Goal: Transaction & Acquisition: Purchase product/service

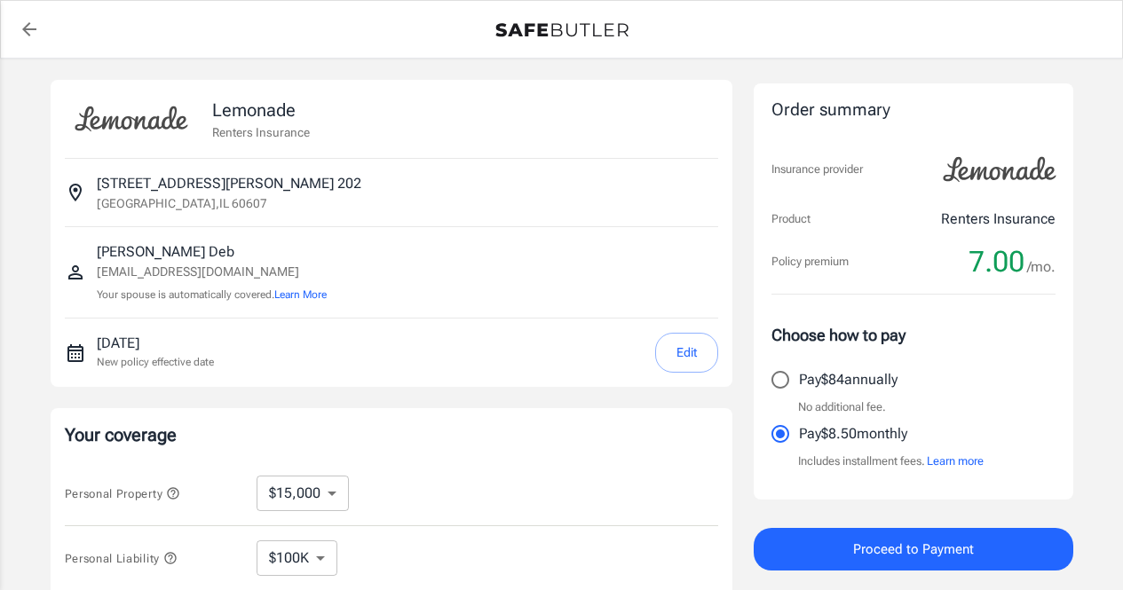
select select "15000"
select select "500"
click at [778, 380] on input "Pay $84 annually" at bounding box center [779, 379] width 37 height 37
radio input "true"
click at [692, 345] on button "Edit" at bounding box center [686, 353] width 63 height 40
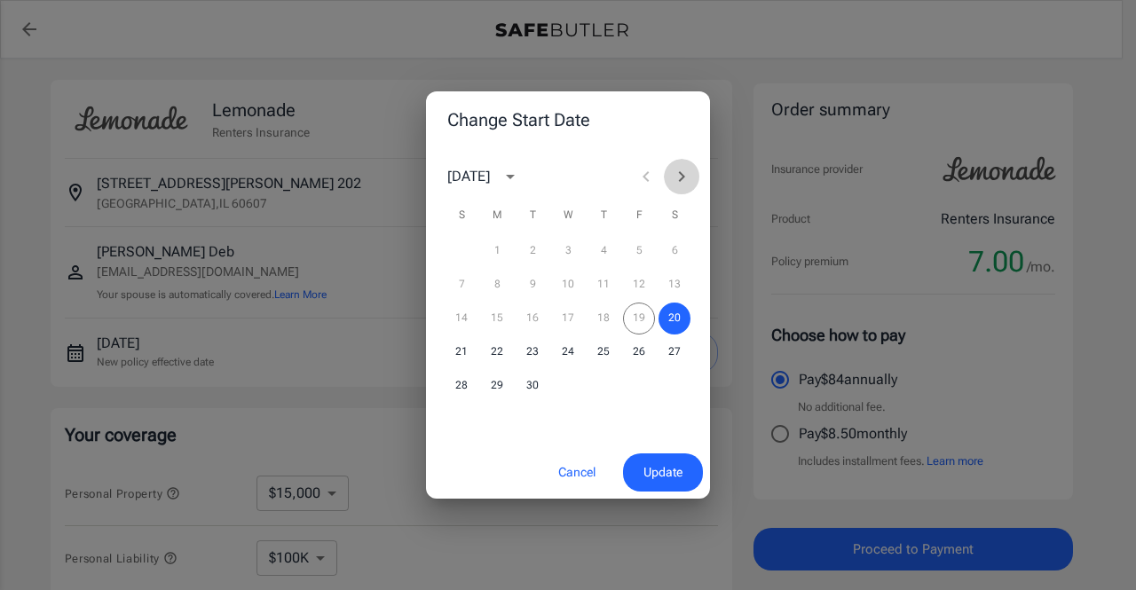
click at [678, 172] on icon "Next month" at bounding box center [681, 176] width 21 height 21
click at [642, 315] on button "17" at bounding box center [639, 319] width 32 height 32
click at [660, 471] on span "Update" at bounding box center [662, 472] width 39 height 22
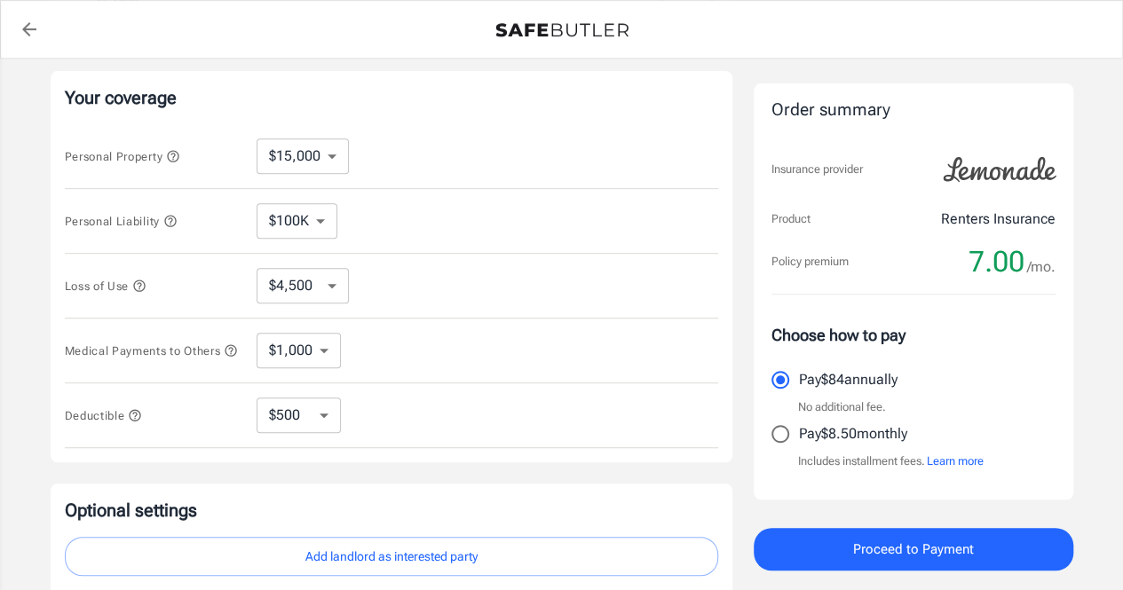
scroll to position [272, 0]
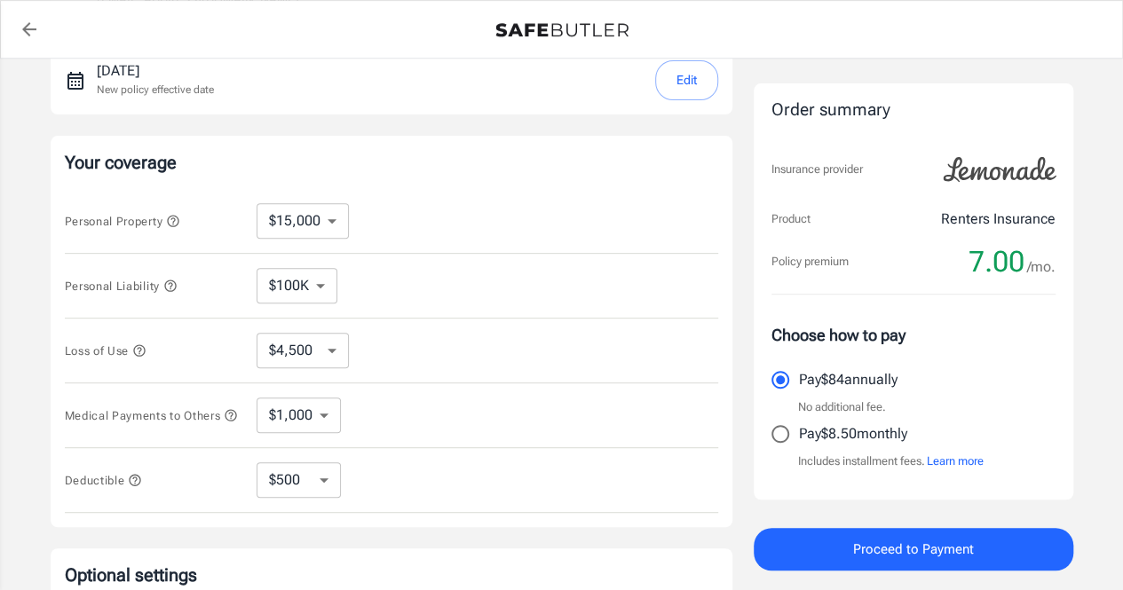
click at [334, 221] on select "$10,000 $15,000 $20,000 $25,000 $30,000 $40,000 $50,000 $100K $150K $200K $250K" at bounding box center [302, 220] width 92 height 35
click at [256, 203] on select "$10,000 $15,000 $20,000 $25,000 $30,000 $40,000 $50,000 $100K $150K $200K $250K" at bounding box center [302, 220] width 92 height 35
click at [321, 225] on select "$10,000 $15,000 $20,000 $25,000 $30,000 $40,000 $50,000 $100K $150K $200K $250K" at bounding box center [302, 220] width 92 height 35
click at [317, 282] on select "$100K $200K $300K $400K $500K" at bounding box center [296, 285] width 81 height 35
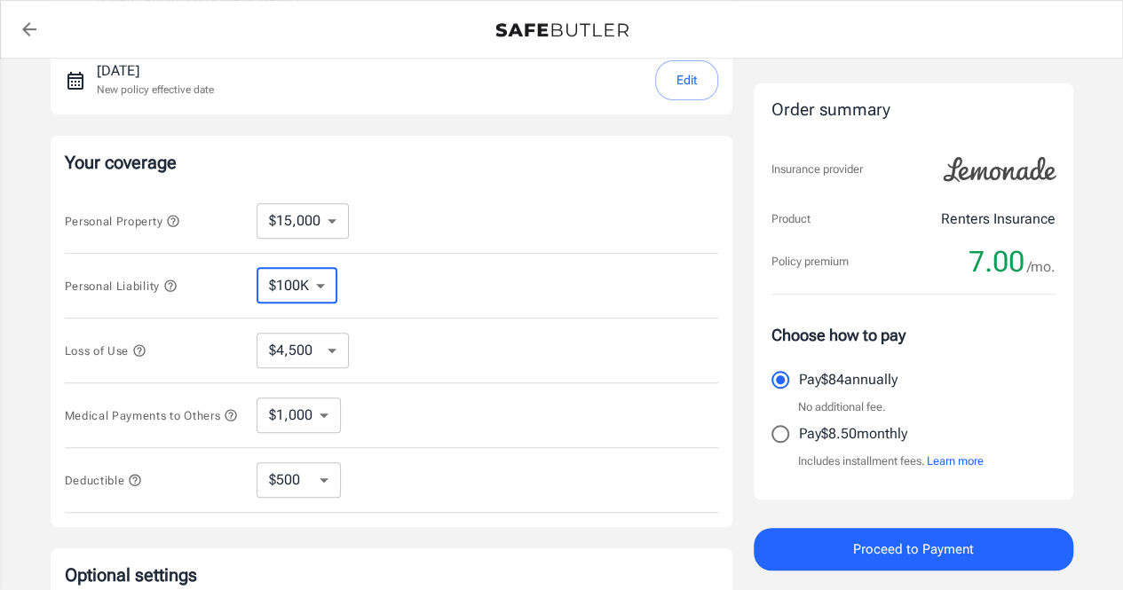
select select "500000"
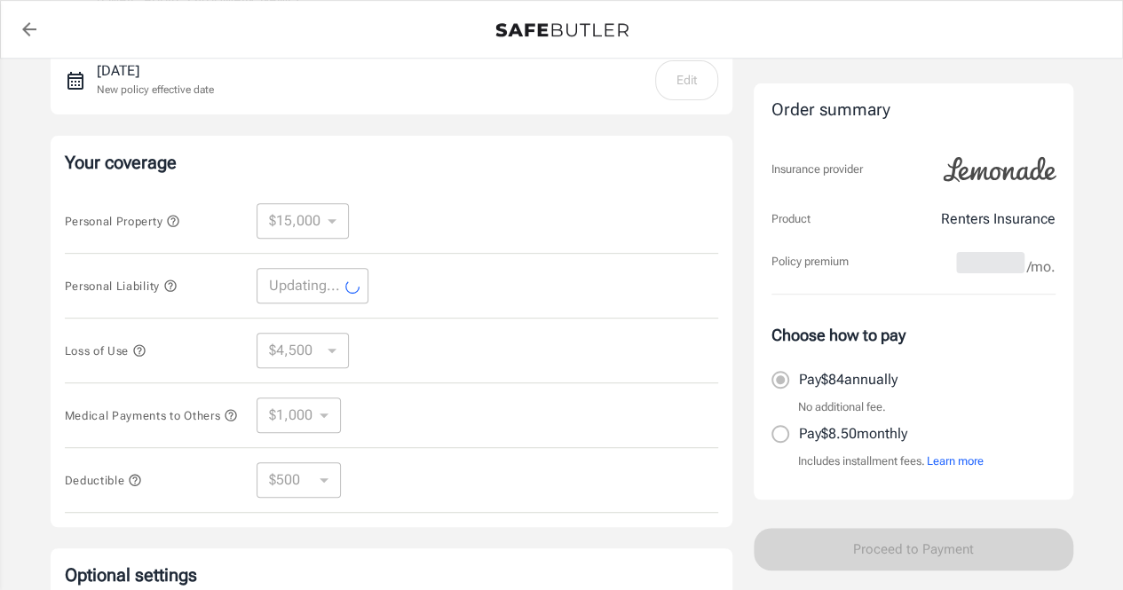
select select "500000"
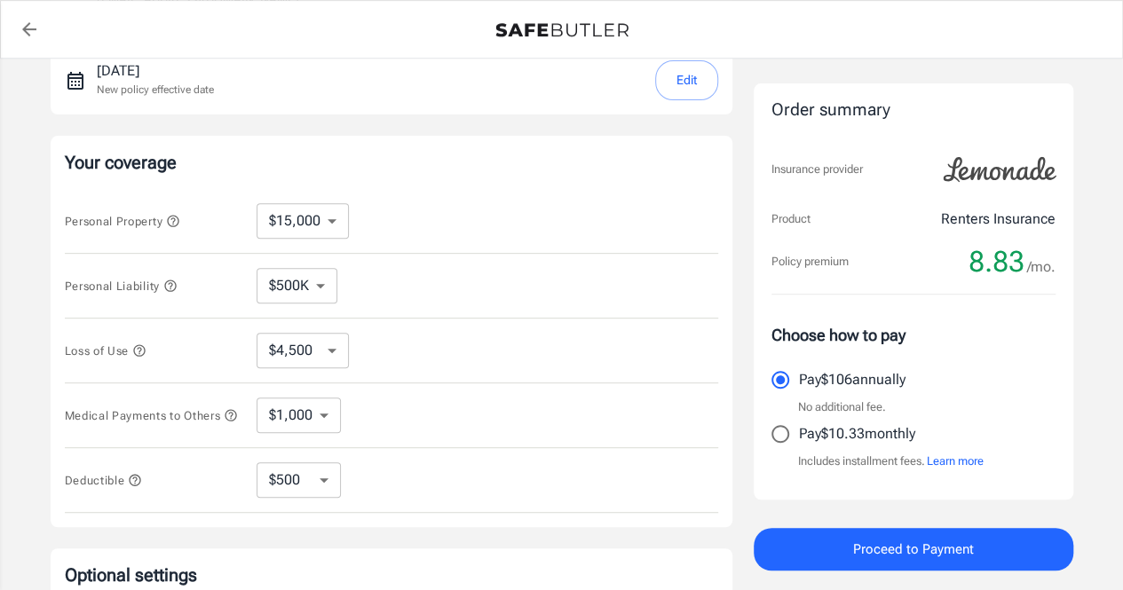
click at [326, 342] on select "$4,500 $7,500 $13,500 $22,500 $34,500 $55,500 $85,500 $130K $200K" at bounding box center [302, 350] width 92 height 35
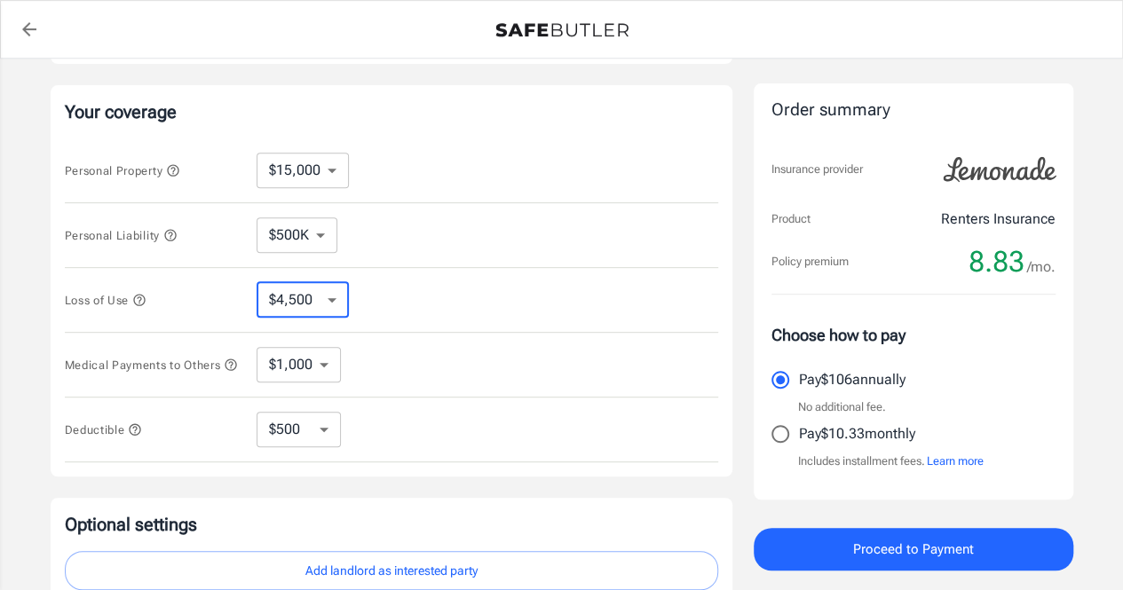
scroll to position [361, 0]
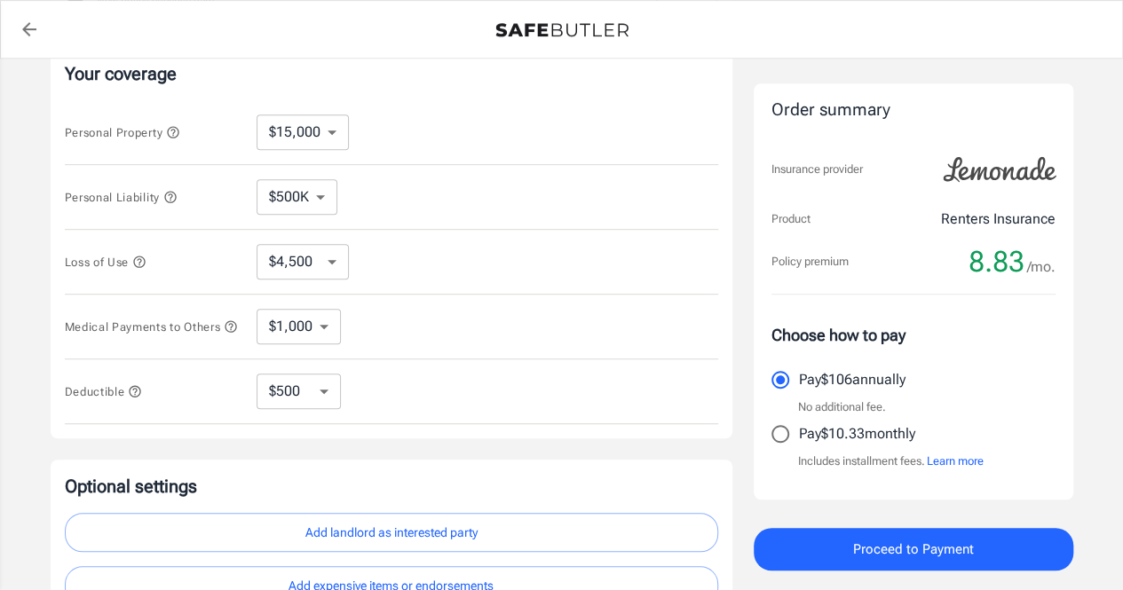
click at [143, 258] on icon "button" at bounding box center [139, 262] width 12 height 12
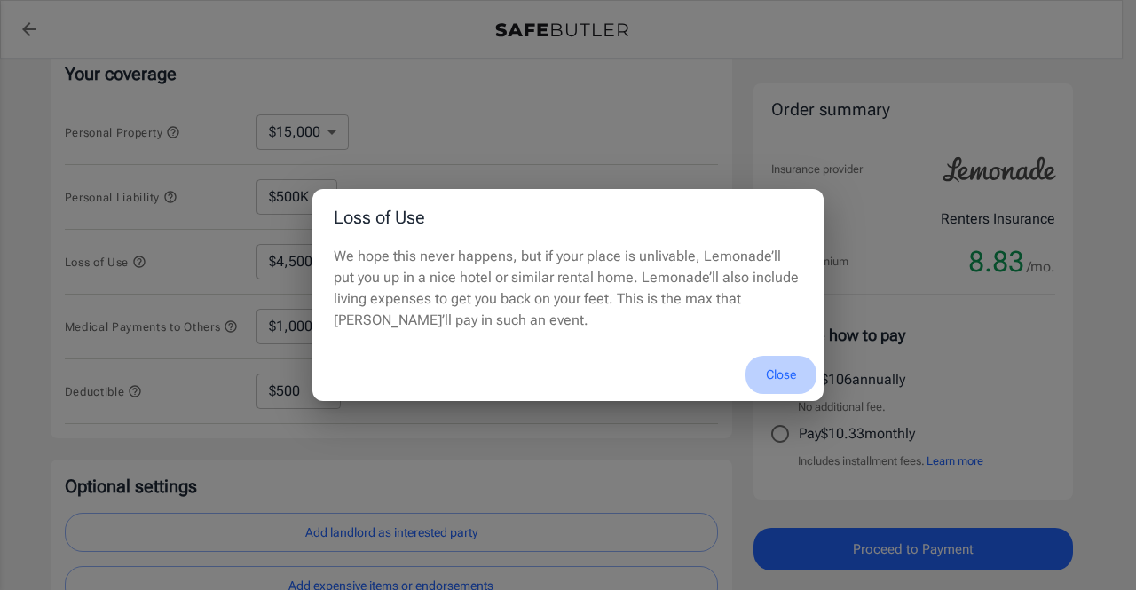
click at [788, 374] on button "Close" at bounding box center [780, 375] width 71 height 38
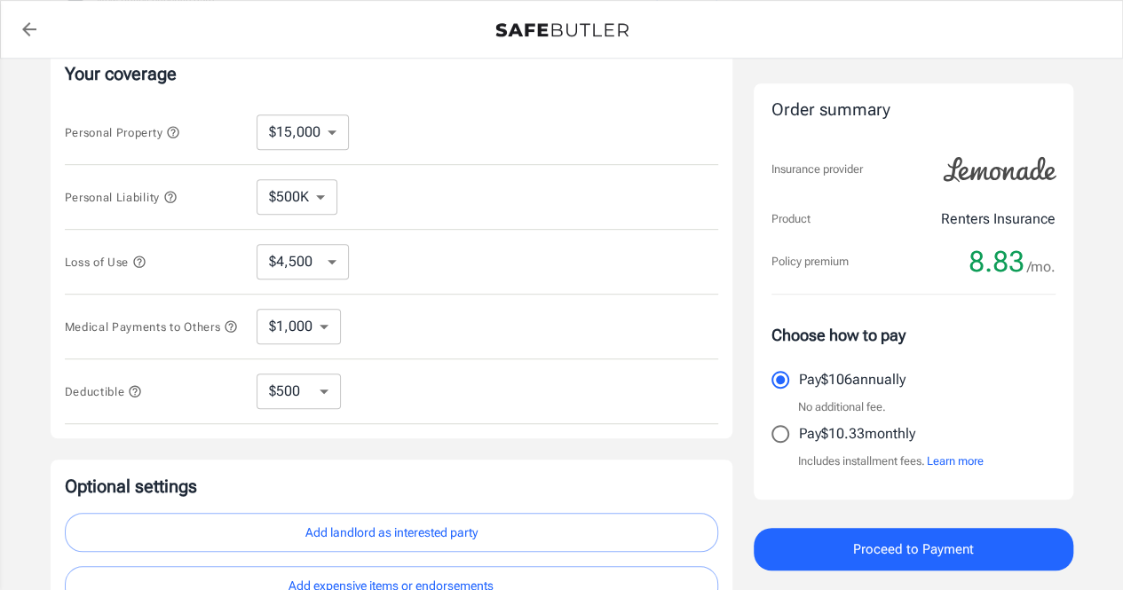
click at [333, 258] on select "$4,500 $7,500 $13,500 $22,500 $34,500 $55,500 $85,500 $130K $200K" at bounding box center [302, 261] width 92 height 35
select select "22500"
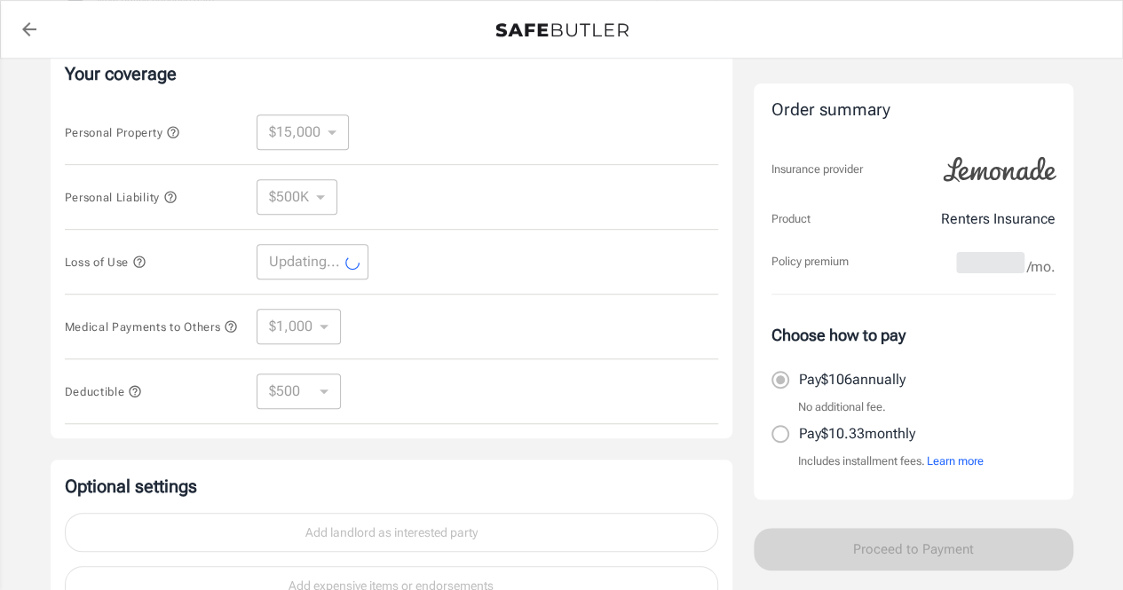
select select "22500"
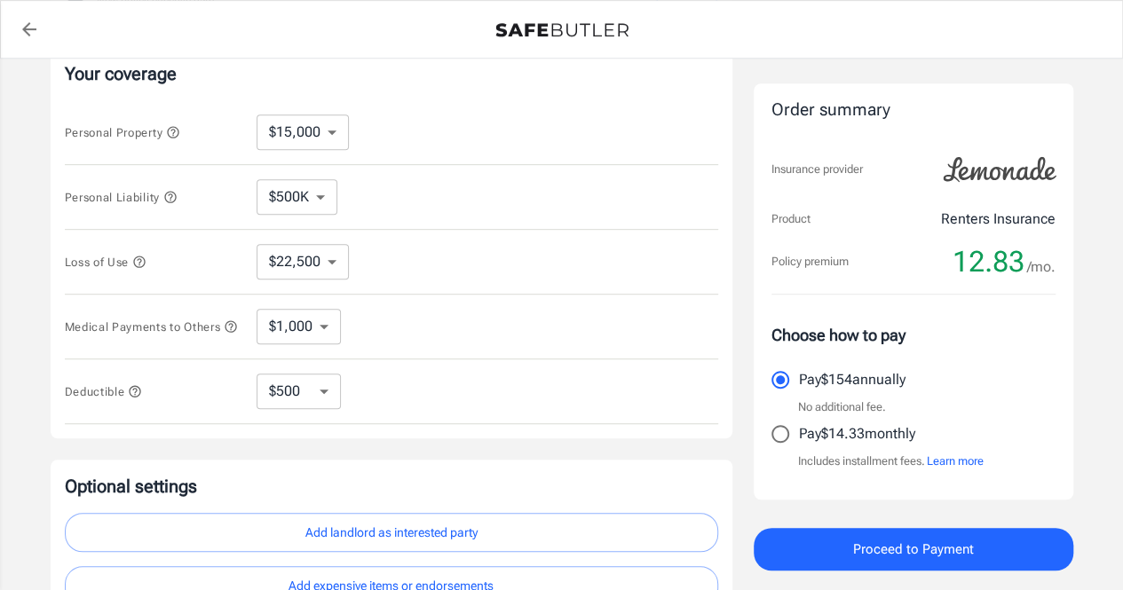
click at [310, 329] on select "$1,000 $2,000 $3,000 $4,000 $5,000" at bounding box center [298, 326] width 84 height 35
select select "5000"
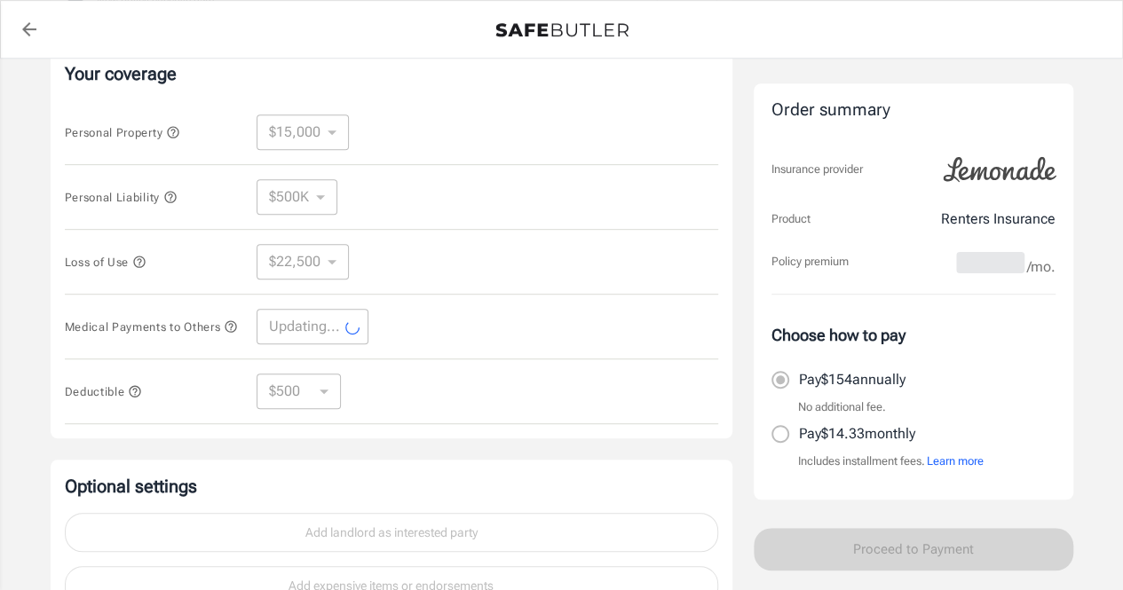
select select "5000"
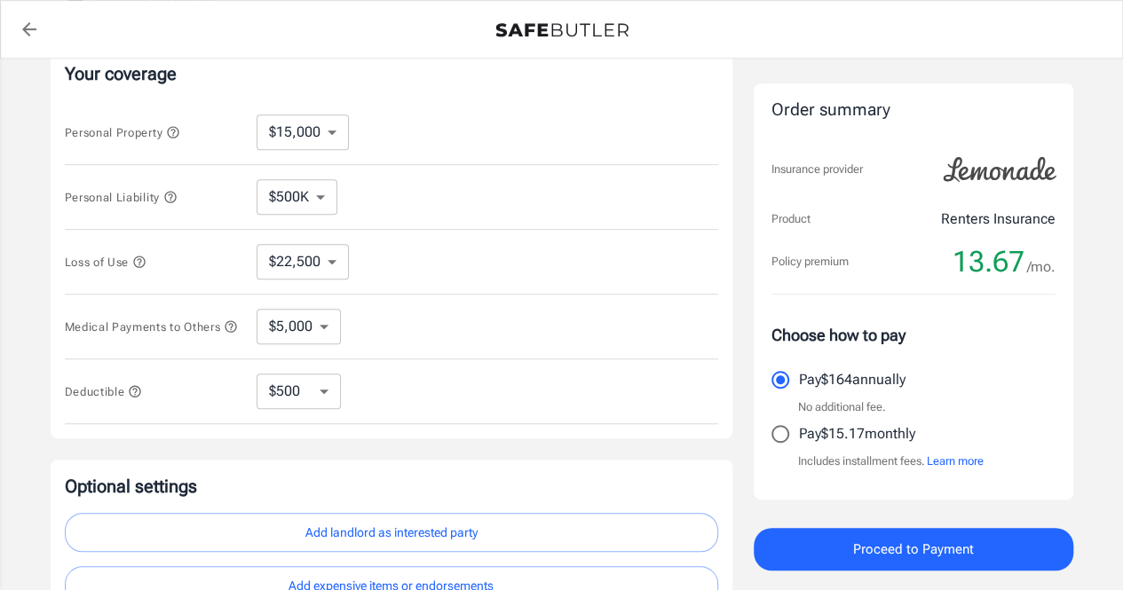
click at [305, 264] on select "$4,500 $7,500 $13,500 $22,500 $34,500 $55,500 $85,500 $130K $200K" at bounding box center [302, 261] width 92 height 35
select select "13500"
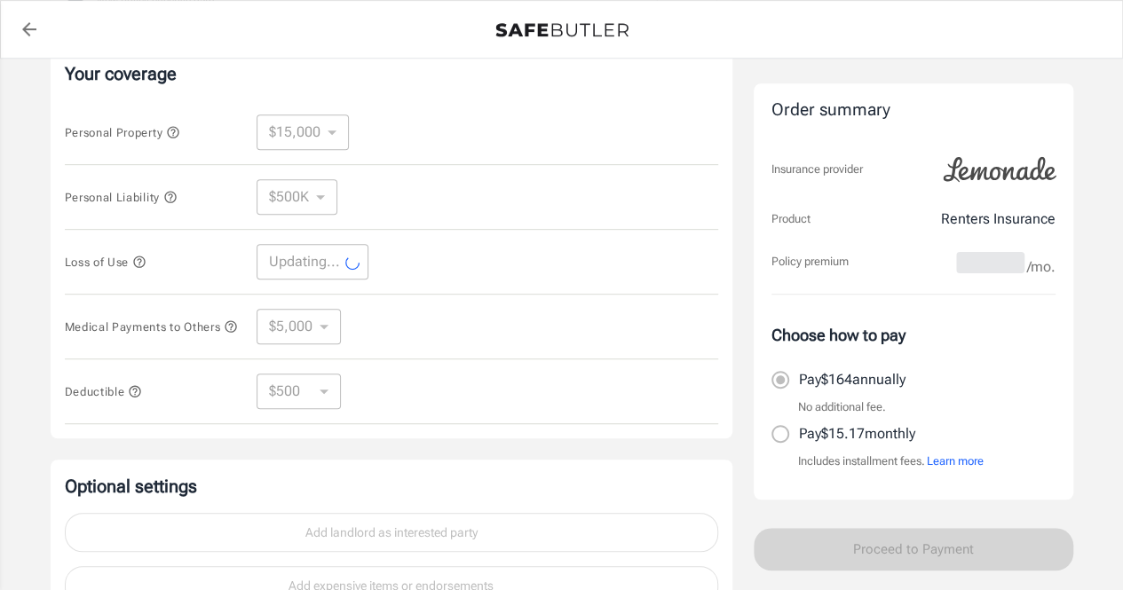
select select "13500"
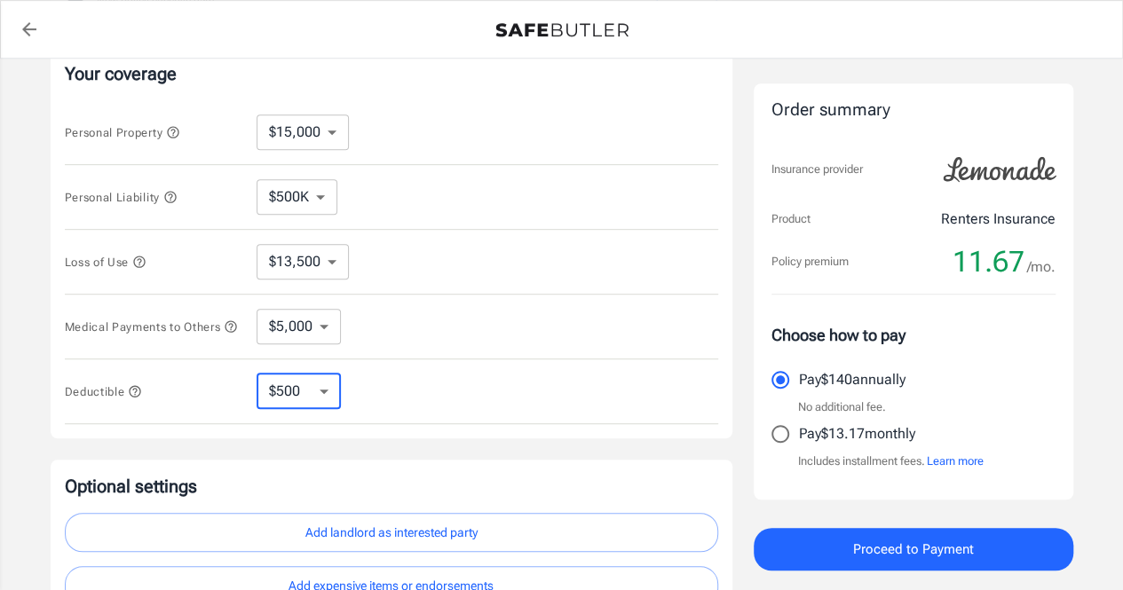
click at [296, 390] on select "$250 $500 $1,000 $2,500" at bounding box center [298, 391] width 84 height 35
click at [139, 392] on icon "button" at bounding box center [135, 391] width 14 height 14
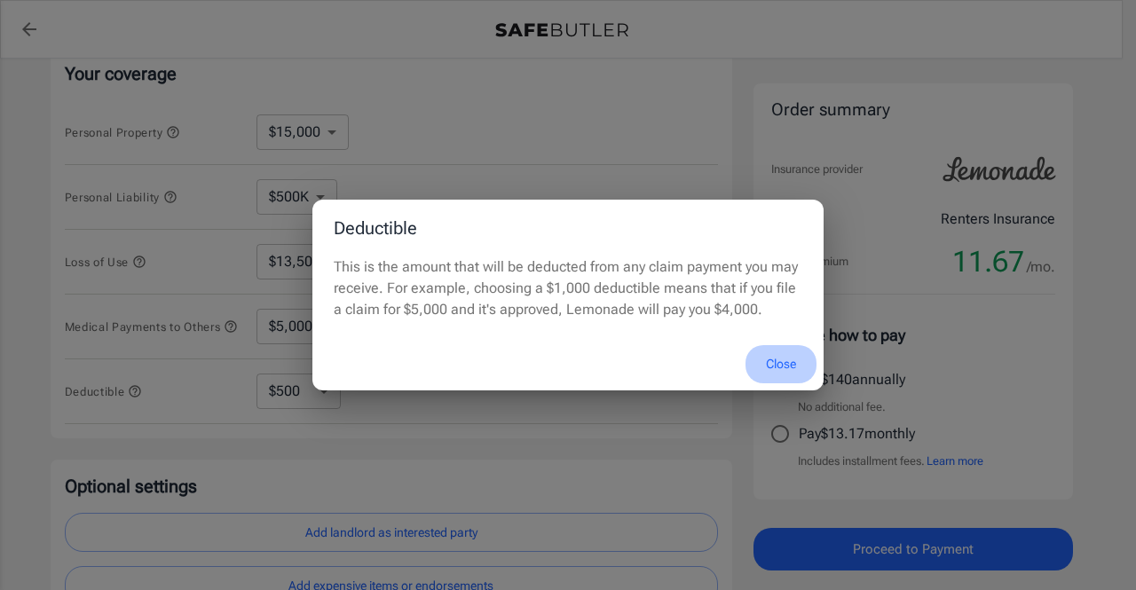
click at [780, 370] on button "Close" at bounding box center [780, 364] width 71 height 38
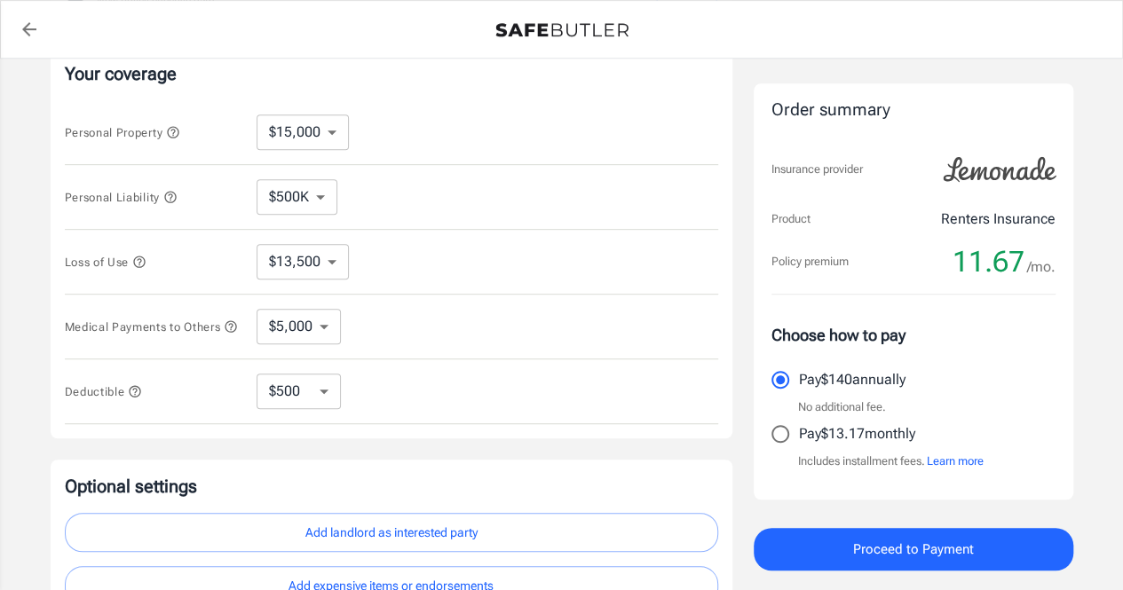
click at [317, 391] on select "$250 $500 $1,000 $2,500" at bounding box center [298, 391] width 84 height 35
select select "250"
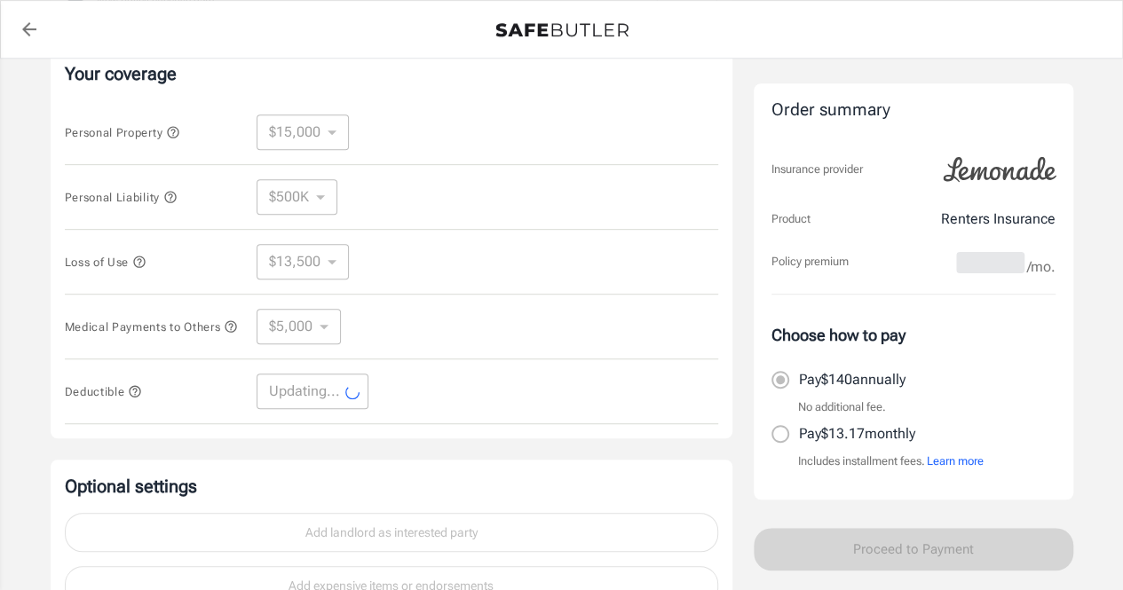
select select "250"
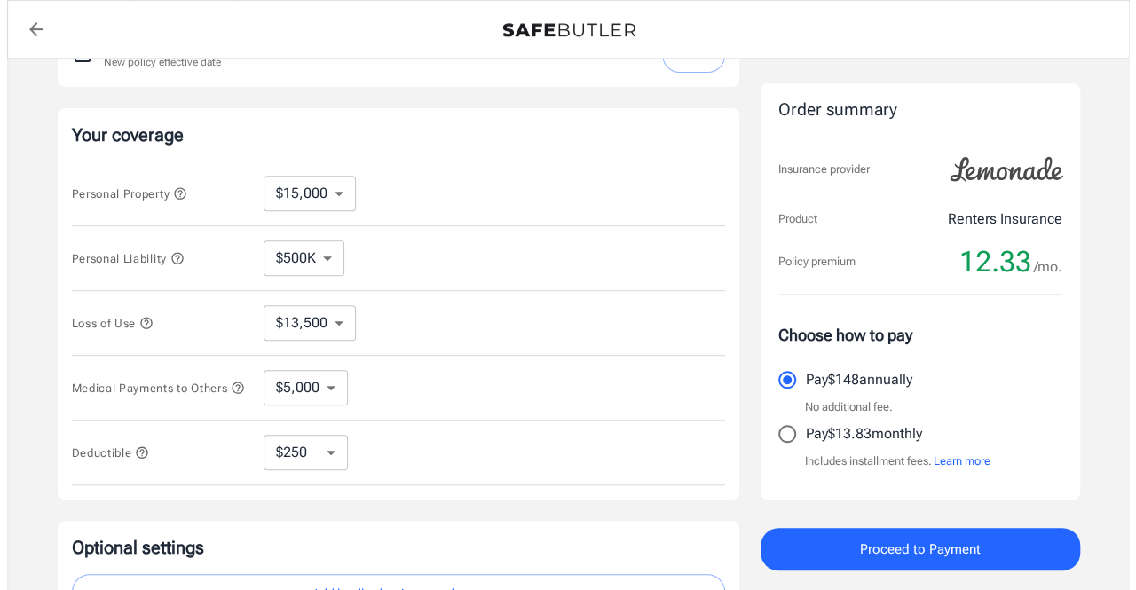
scroll to position [272, 0]
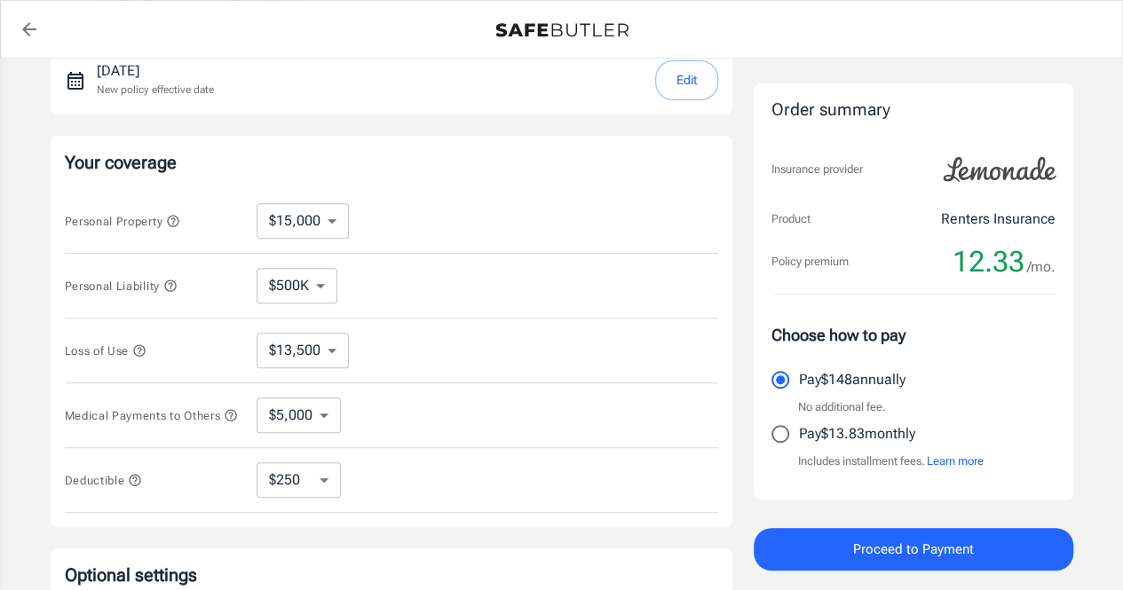
click at [146, 347] on icon "button" at bounding box center [139, 350] width 14 height 14
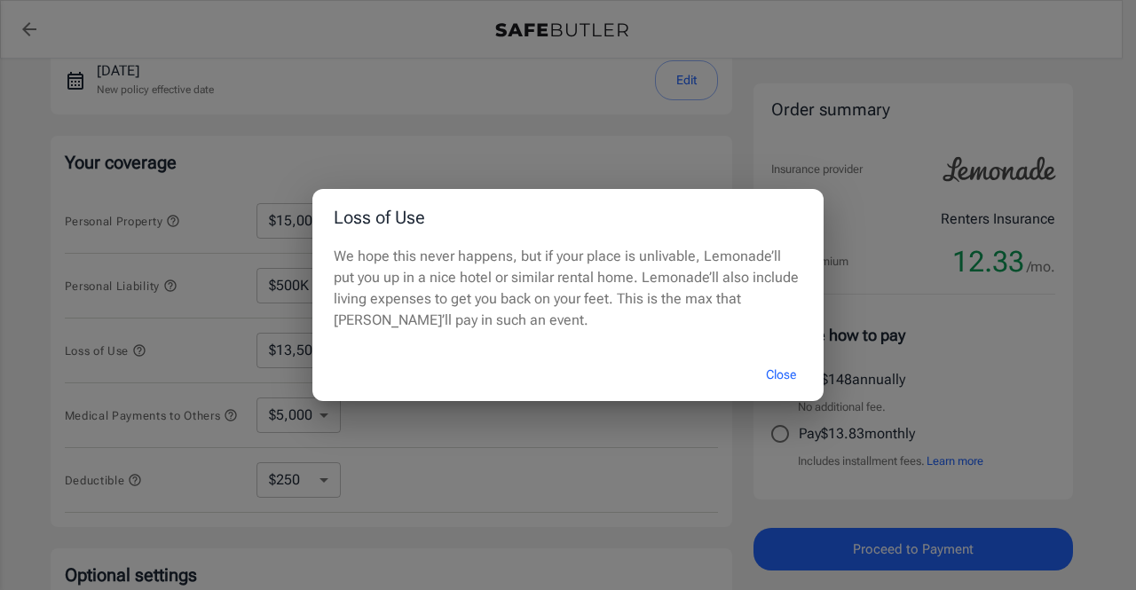
click at [17, 354] on div "Loss of Use We hope this never happens, but if your place is unlivable, Lemonad…" at bounding box center [568, 295] width 1136 height 590
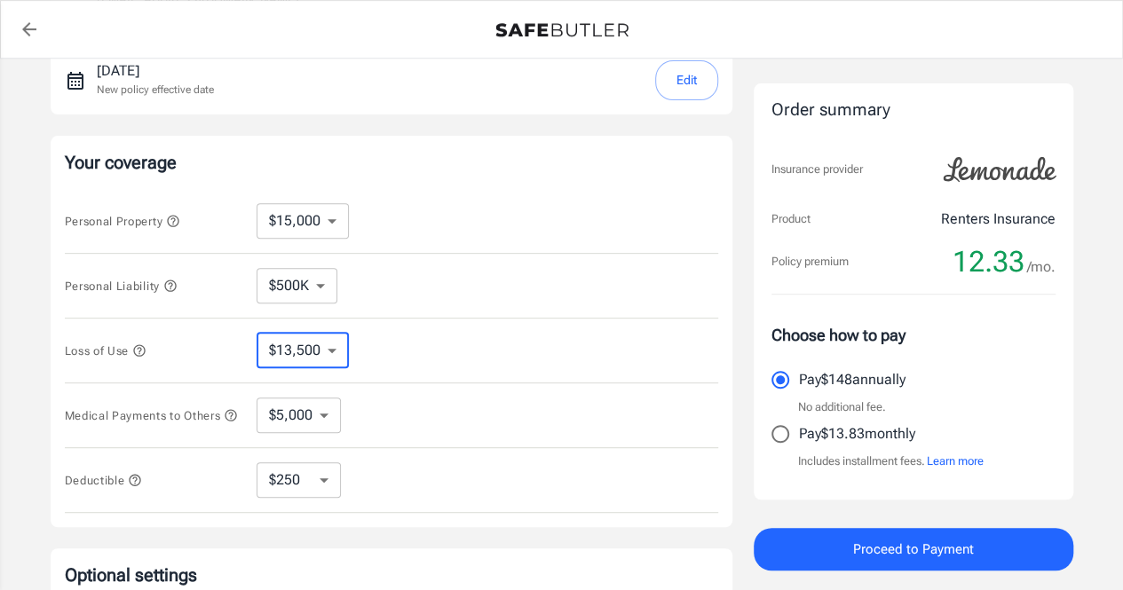
click at [275, 345] on select "$4,500 $7,500 $13,500 $22,500 $34,500 $55,500 $85,500 $130K $200K" at bounding box center [302, 350] width 92 height 35
select select "4500"
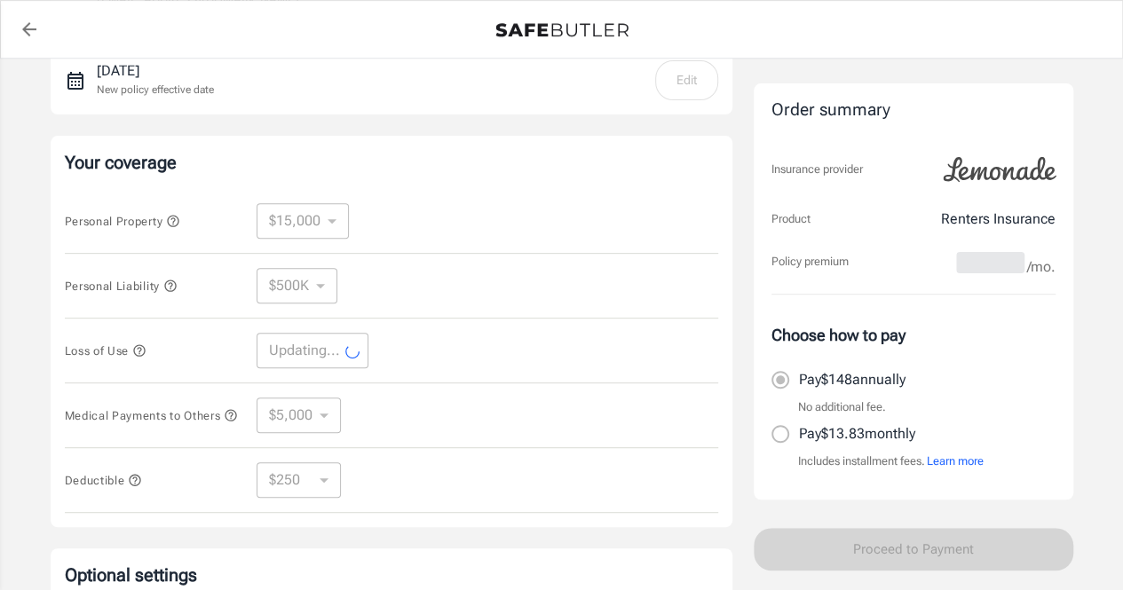
select select "4500"
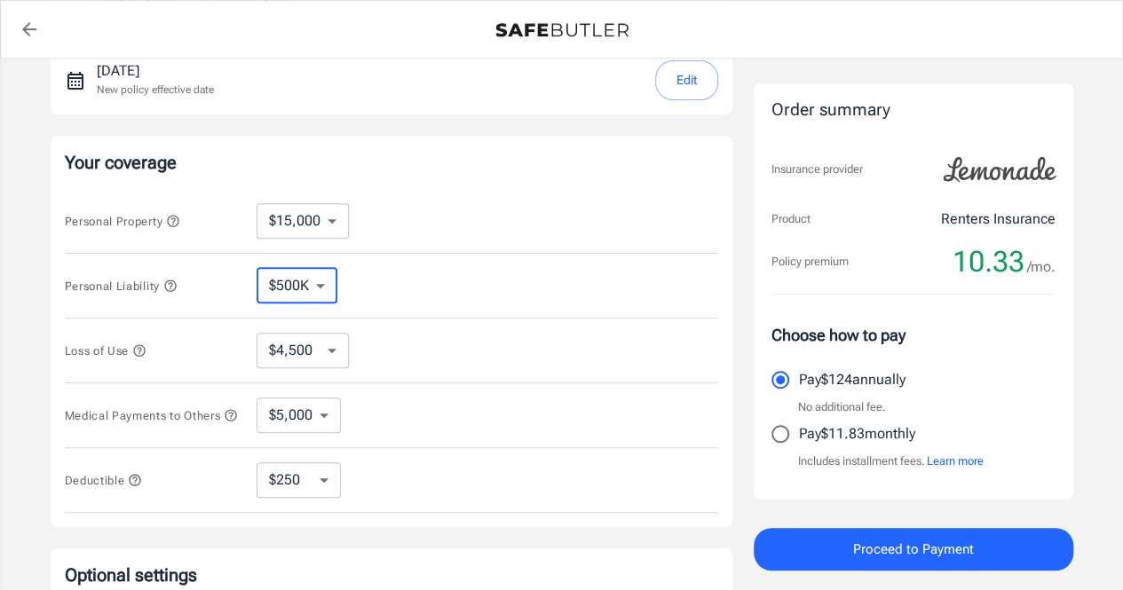
click at [305, 288] on select "$100K $200K $300K $400K $500K" at bounding box center [296, 285] width 81 height 35
click at [314, 217] on select "$10,000 $15,000 $20,000 $25,000 $30,000 $40,000 $50,000 $100K $150K $200K $250K" at bounding box center [302, 220] width 92 height 35
select select "10000"
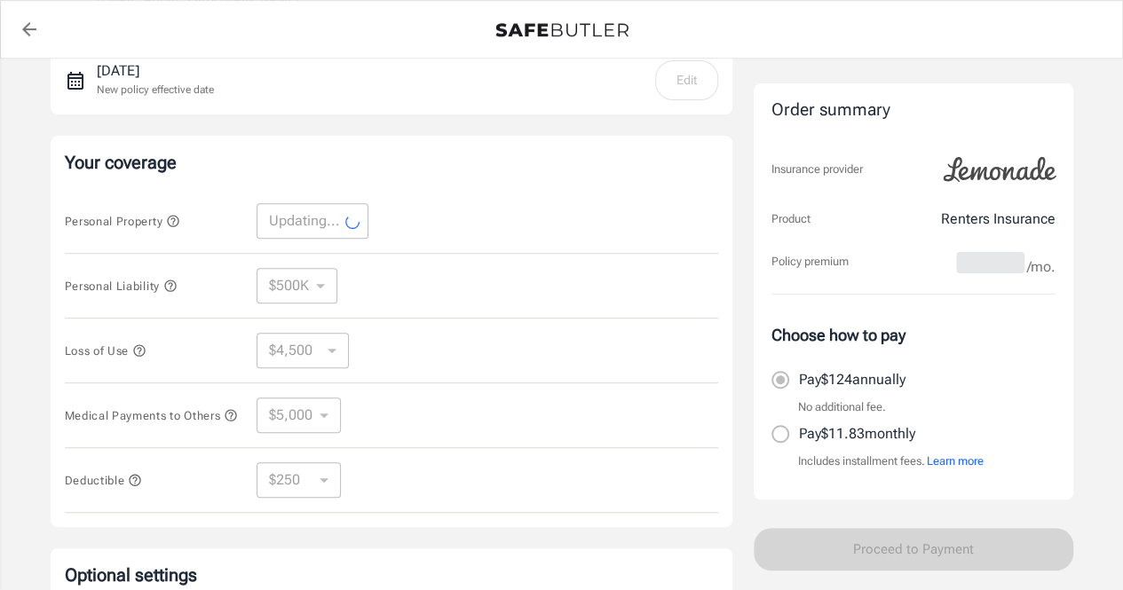
select select "10000"
select select "3000"
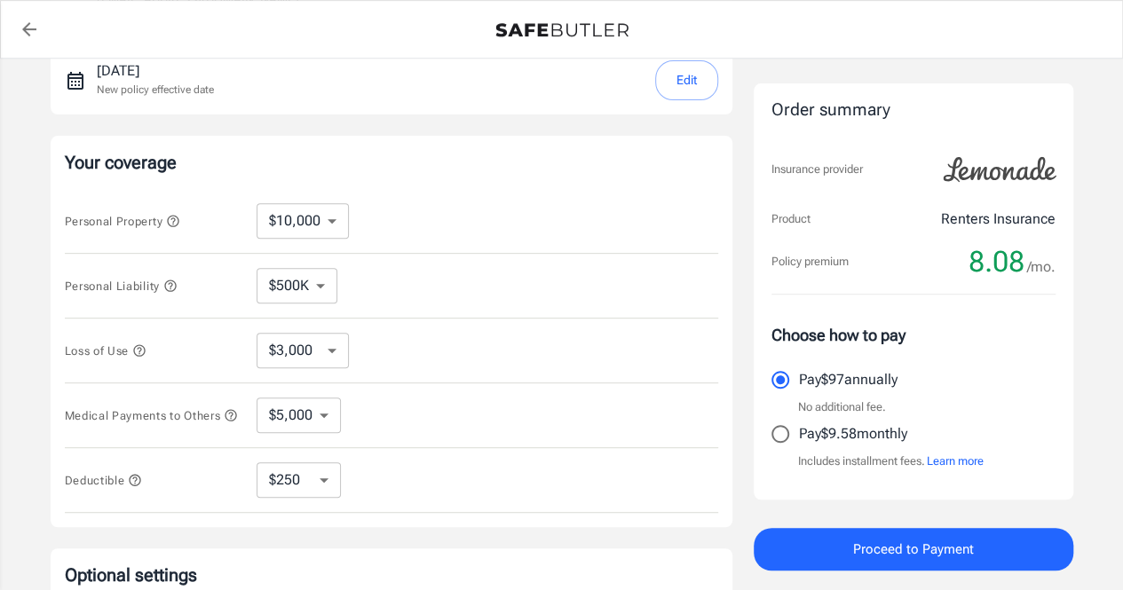
click at [311, 415] on select "$1,000 $2,000 $3,000 $4,000 $5,000" at bounding box center [298, 415] width 84 height 35
click at [224, 422] on icon "button" at bounding box center [231, 415] width 14 height 14
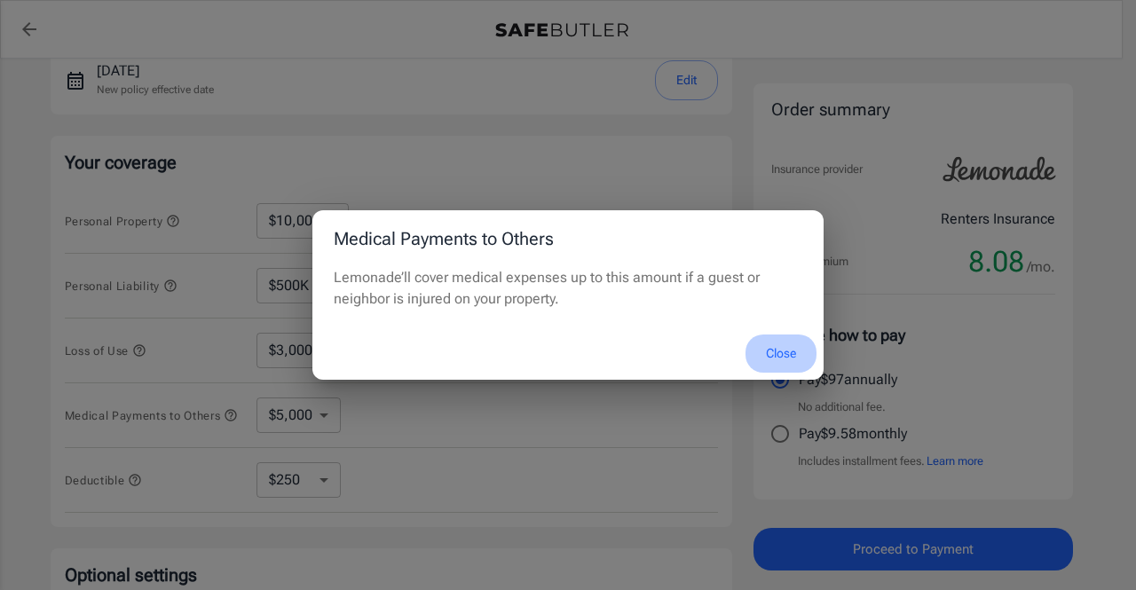
click at [782, 351] on button "Close" at bounding box center [780, 354] width 71 height 38
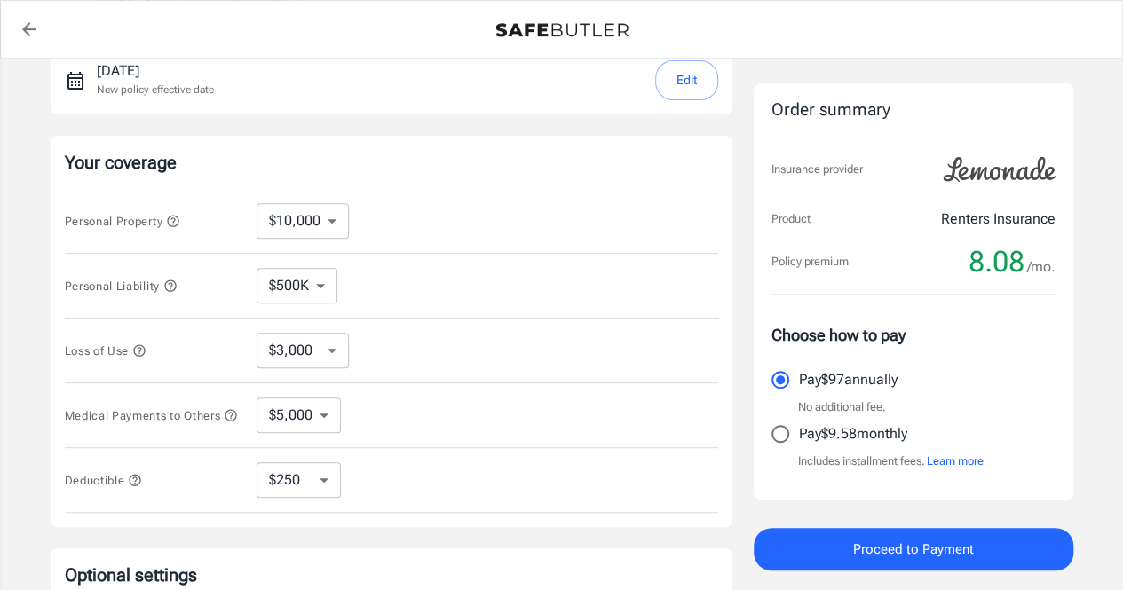
click at [314, 411] on select "$1,000 $2,000 $3,000 $4,000 $5,000" at bounding box center [298, 415] width 84 height 35
select select "1000"
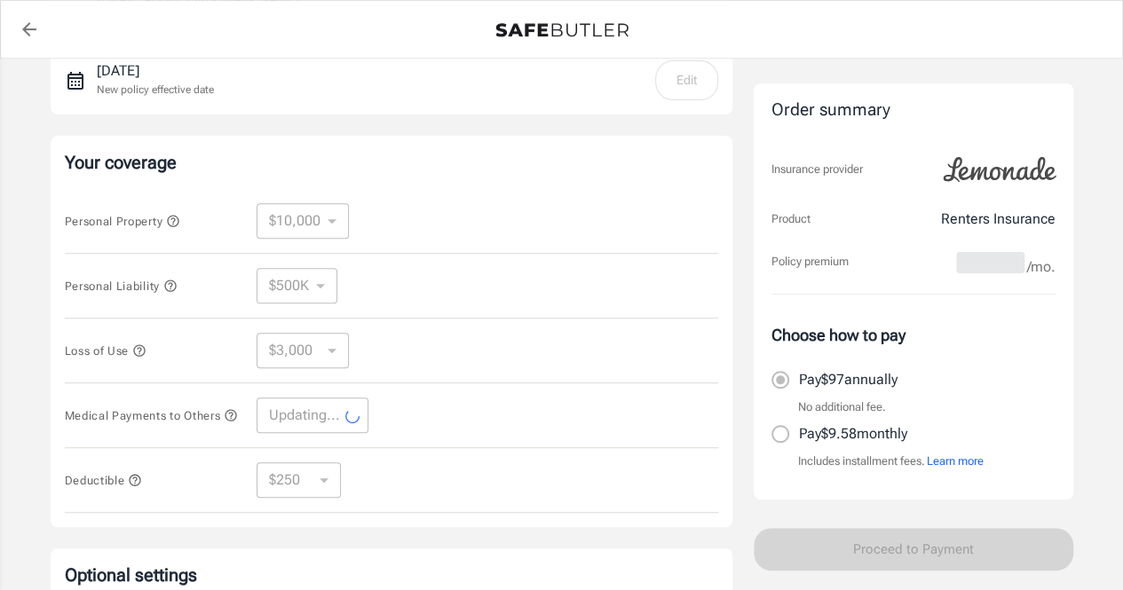
select select "1000"
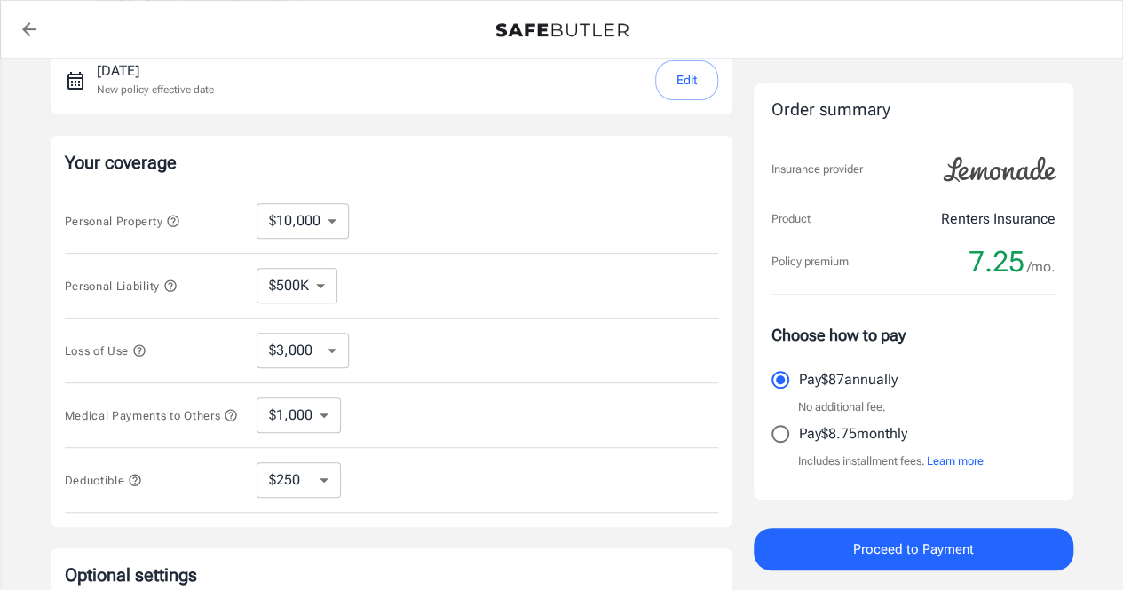
click at [329, 216] on select "$10,000 $15,000 $20,000 $25,000 $30,000 $40,000 $50,000 $100K $150K $200K $250K" at bounding box center [302, 220] width 92 height 35
select select "15000"
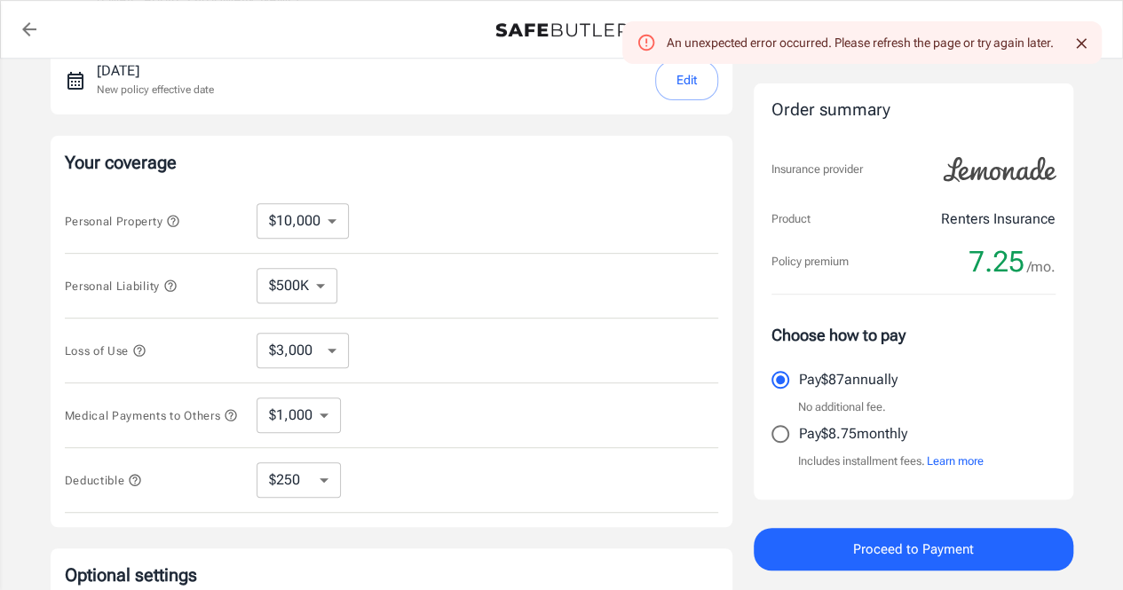
click at [1081, 43] on icon "Close" at bounding box center [1080, 43] width 11 height 11
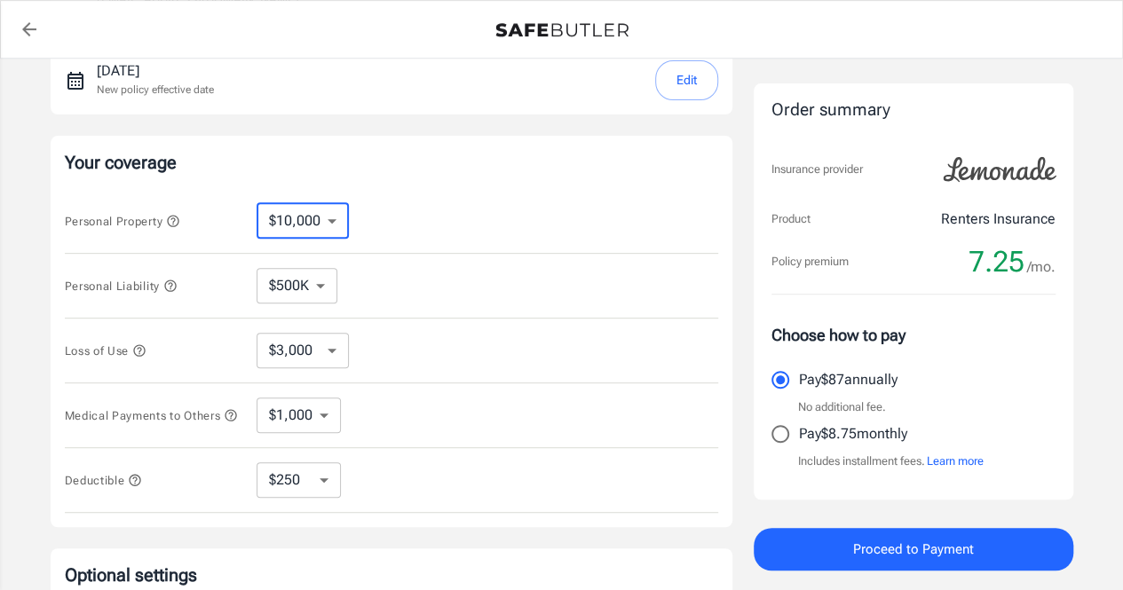
click at [304, 228] on select "$10,000 $15,000 $20,000 $25,000 $30,000 $40,000 $50,000 $100K $150K $200K $250K" at bounding box center [302, 220] width 92 height 35
select select "15000"
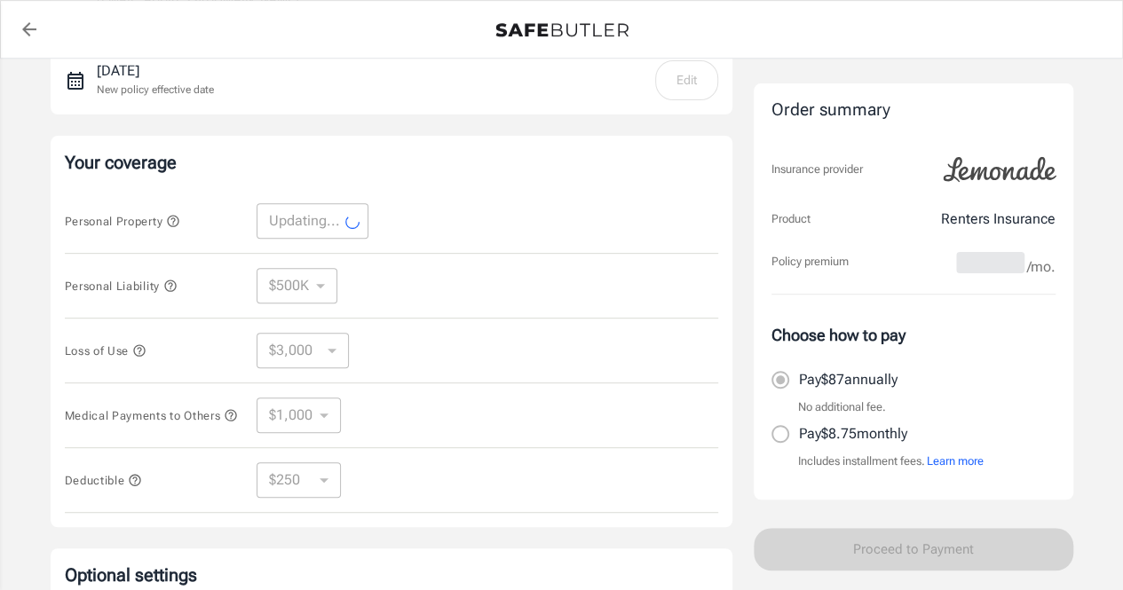
select select "15000"
select select "4500"
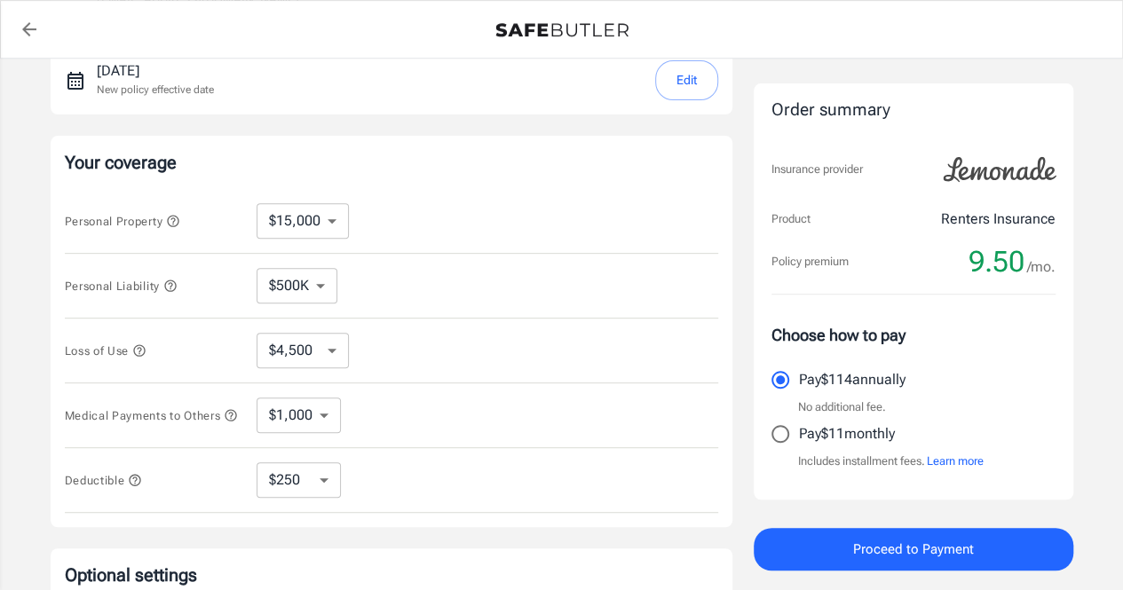
click at [179, 221] on icon "button" at bounding box center [173, 221] width 14 height 14
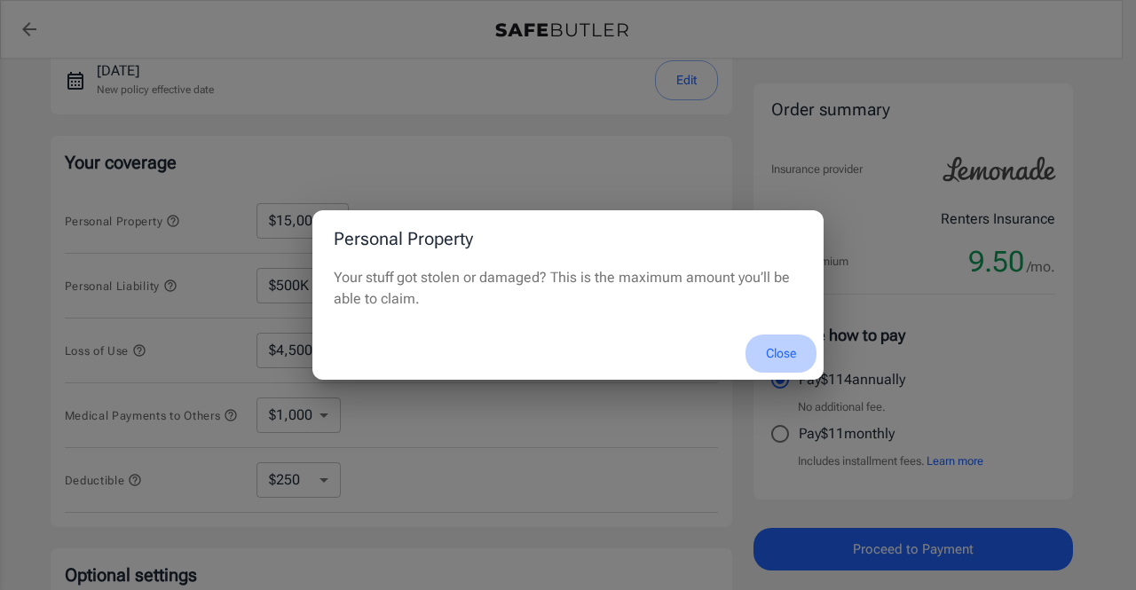
click at [786, 352] on button "Close" at bounding box center [780, 354] width 71 height 38
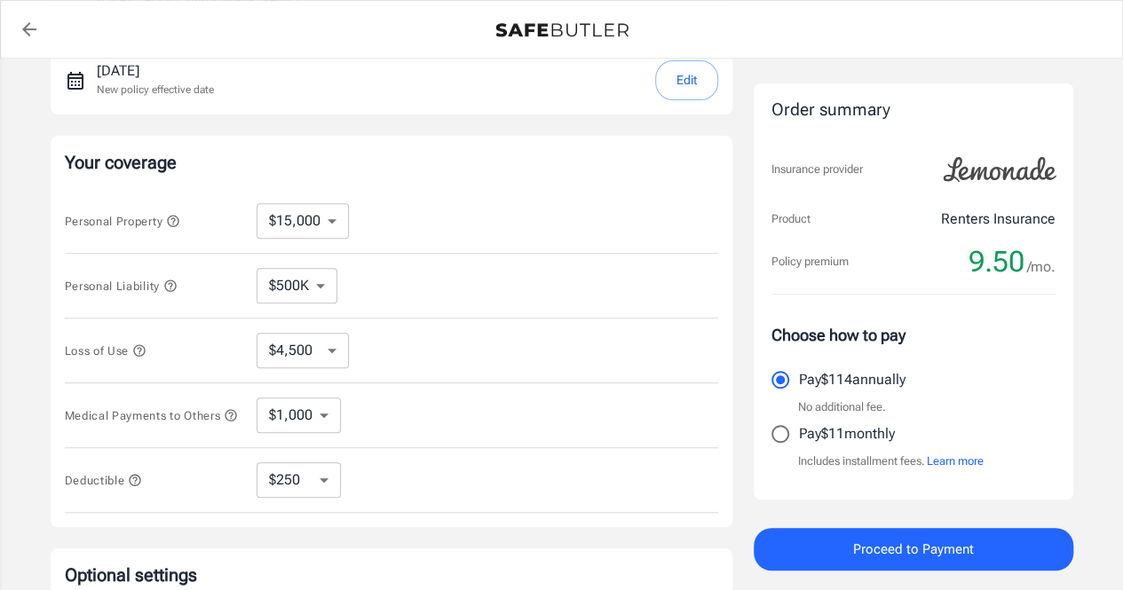
click at [323, 226] on select "$10,000 $15,000 $20,000 $25,000 $30,000 $40,000 $50,000 $100K $150K $200K $250K" at bounding box center [302, 220] width 92 height 35
select select "10000"
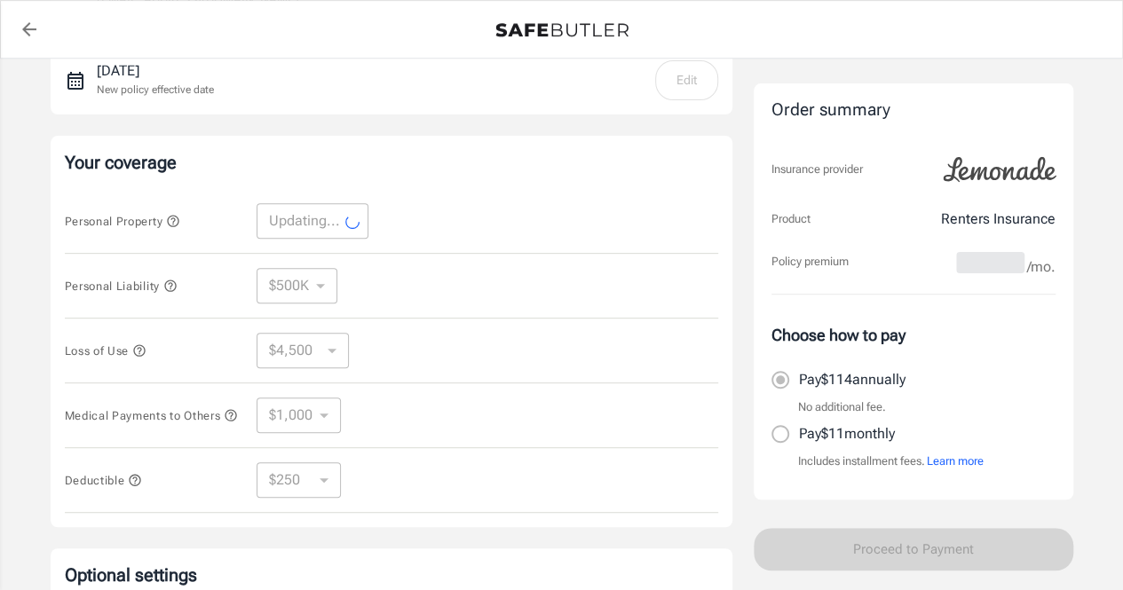
select select "10000"
select select "3000"
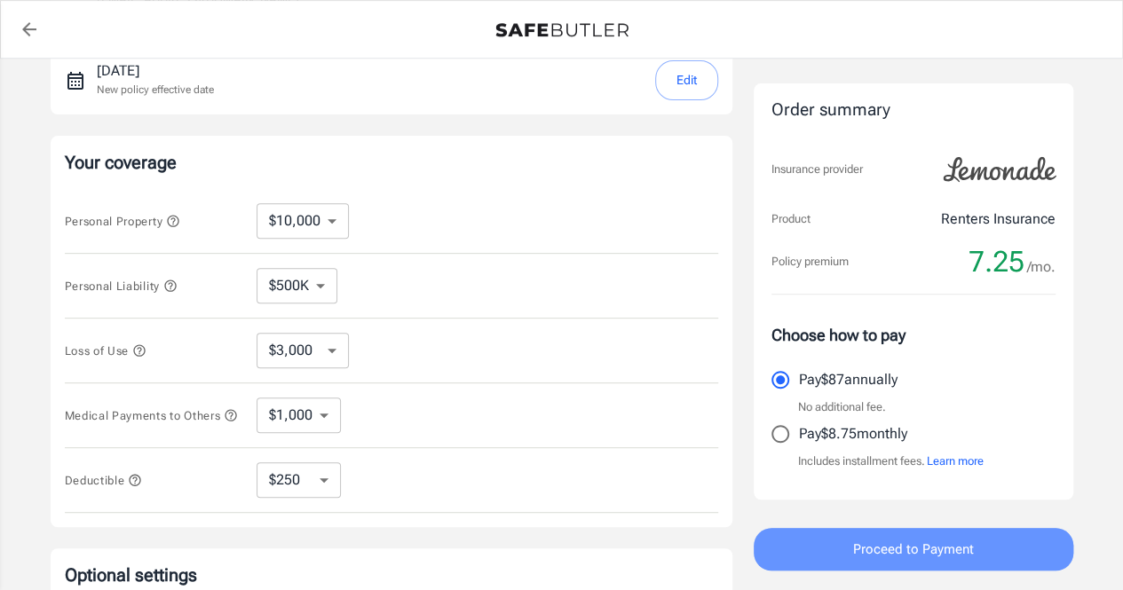
click at [916, 542] on span "Proceed to Payment" at bounding box center [913, 549] width 121 height 23
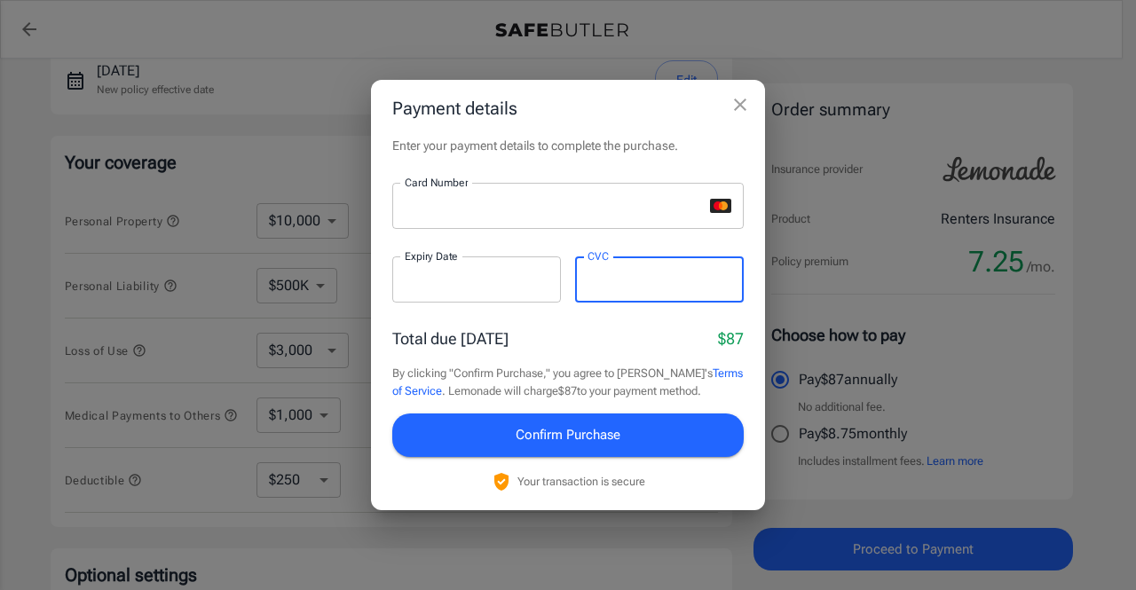
click at [568, 436] on span "Confirm Purchase" at bounding box center [568, 434] width 105 height 23
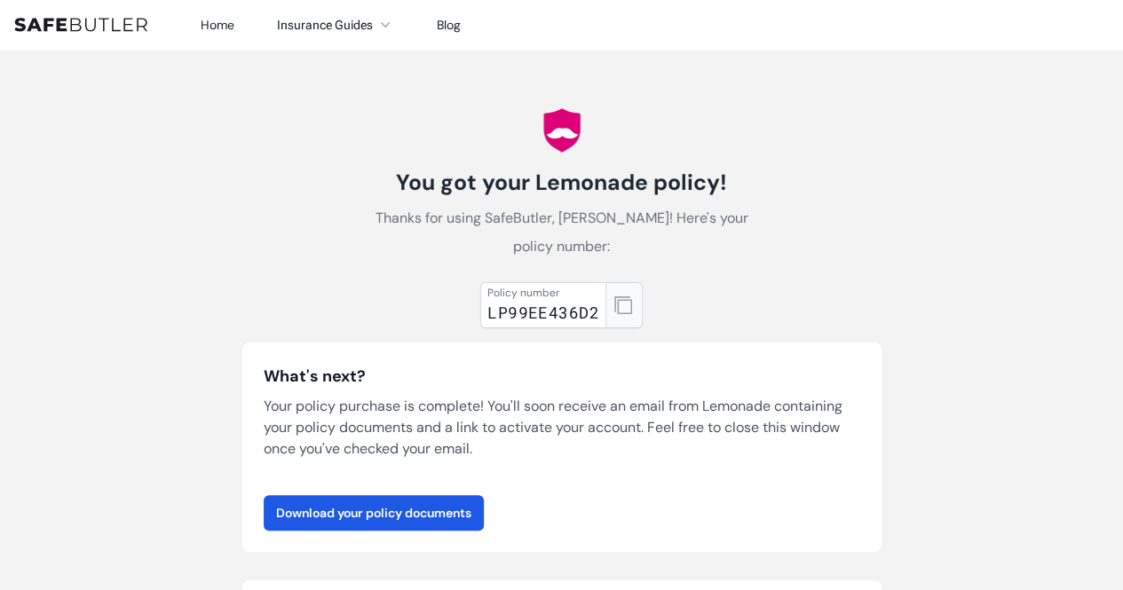
click at [623, 304] on icon "button" at bounding box center [623, 305] width 18 height 18
click at [371, 510] on link "Download your policy documents" at bounding box center [374, 512] width 220 height 35
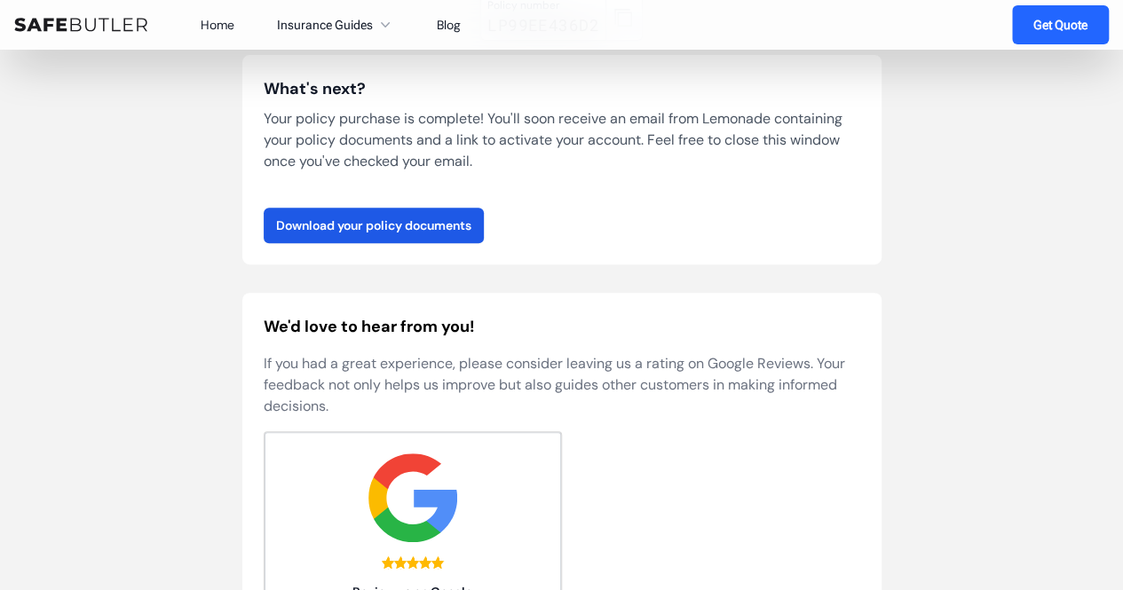
scroll to position [444, 0]
